Goal: Check status

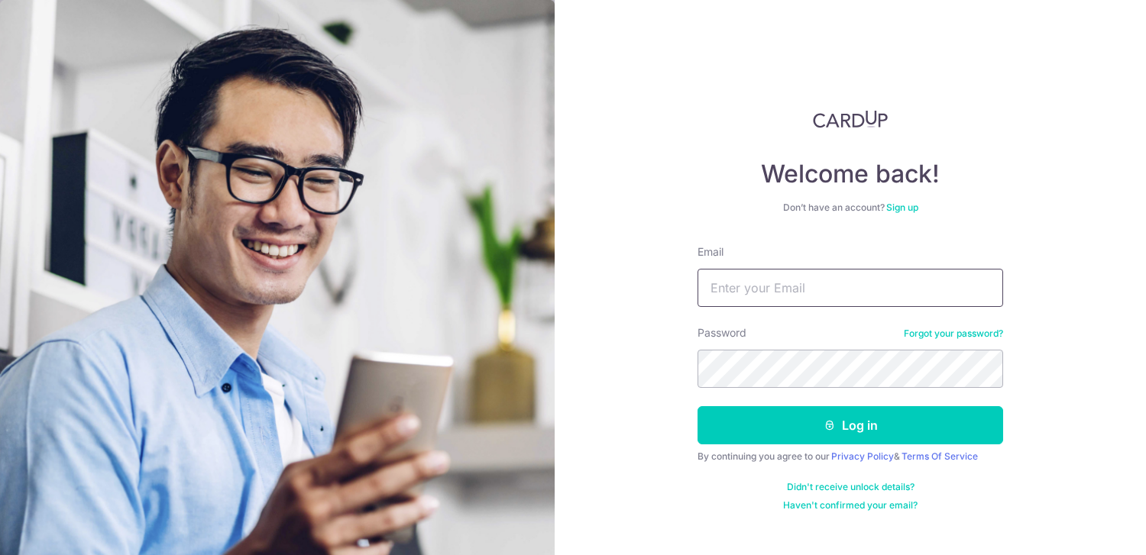
type input "[EMAIL_ADDRESS][DOMAIN_NAME]"
click at [697, 406] on button "Log in" at bounding box center [850, 425] width 306 height 38
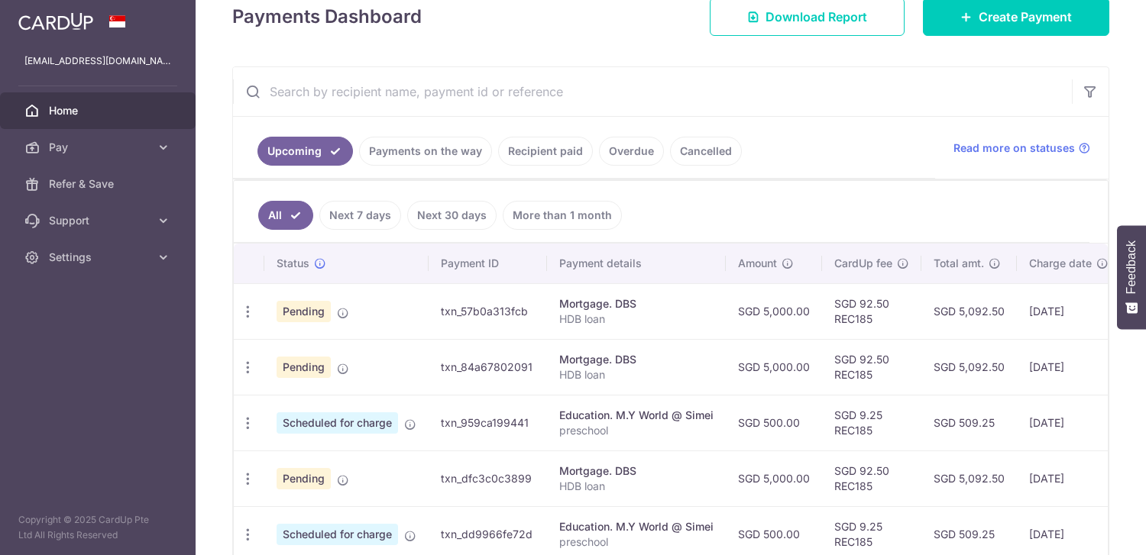
scroll to position [269, 0]
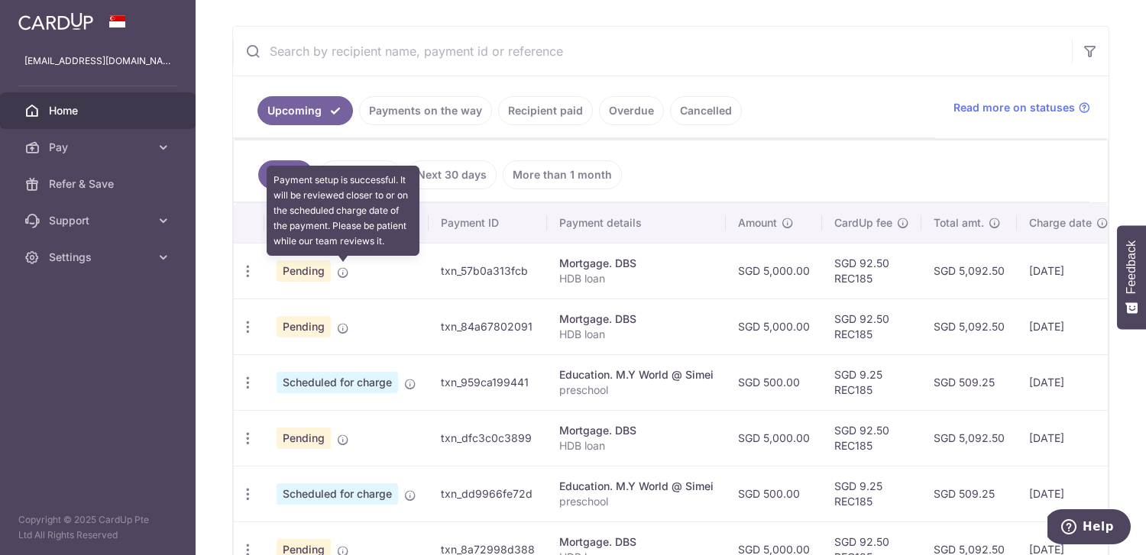
click at [344, 267] on icon at bounding box center [343, 273] width 12 height 12
